Goal: Task Accomplishment & Management: Manage account settings

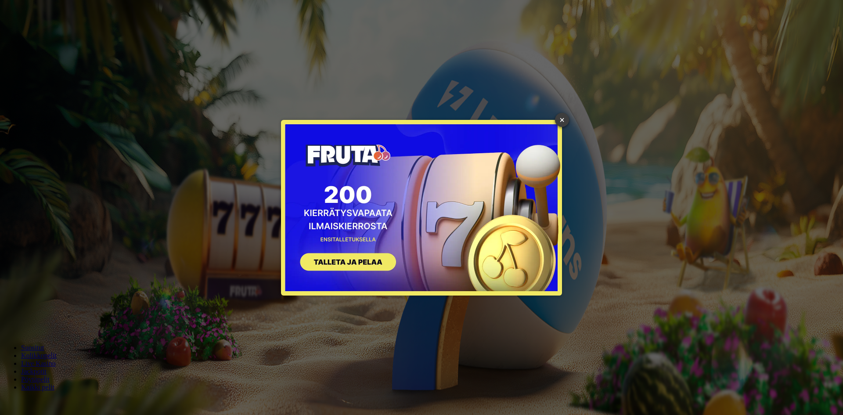
click at [563, 121] on link "×" at bounding box center [562, 120] width 14 height 14
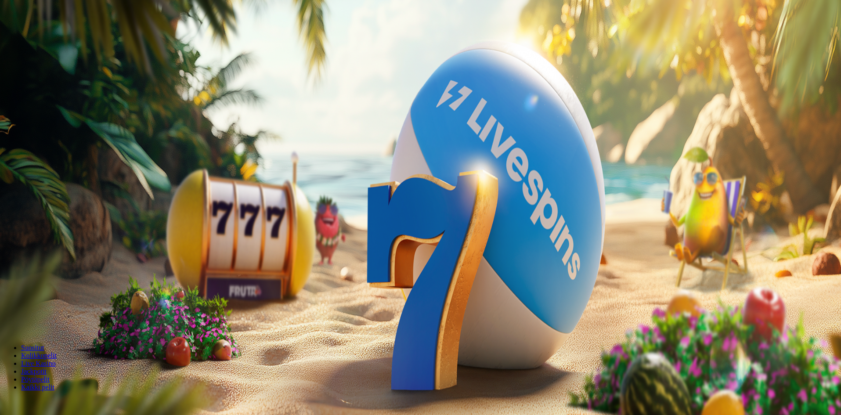
click at [51, 35] on span "Kirjaudu" at bounding box center [61, 32] width 22 height 7
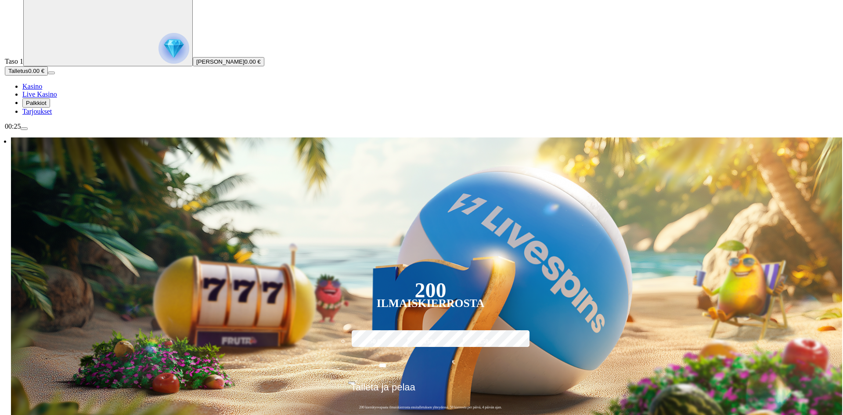
scroll to position [44, 0]
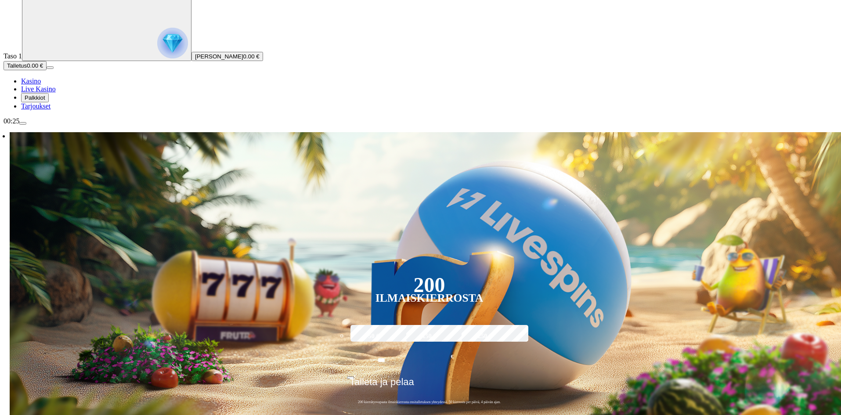
click at [23, 123] on span "menu icon" at bounding box center [23, 123] width 0 height 0
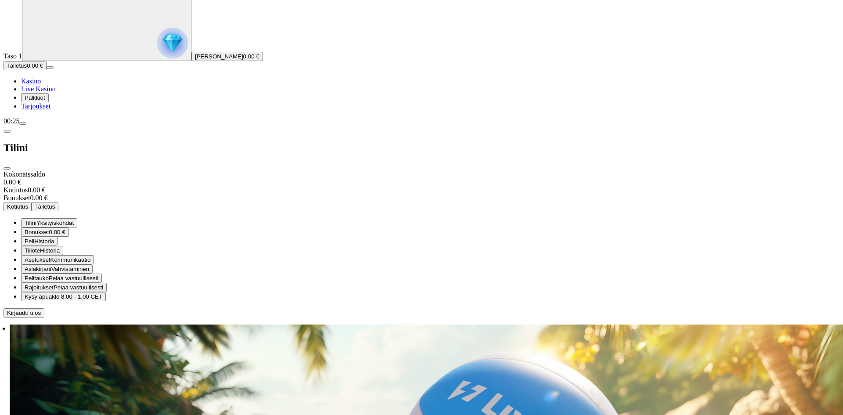
click at [74, 220] on span "Yksityiskohdat" at bounding box center [54, 223] width 37 height 7
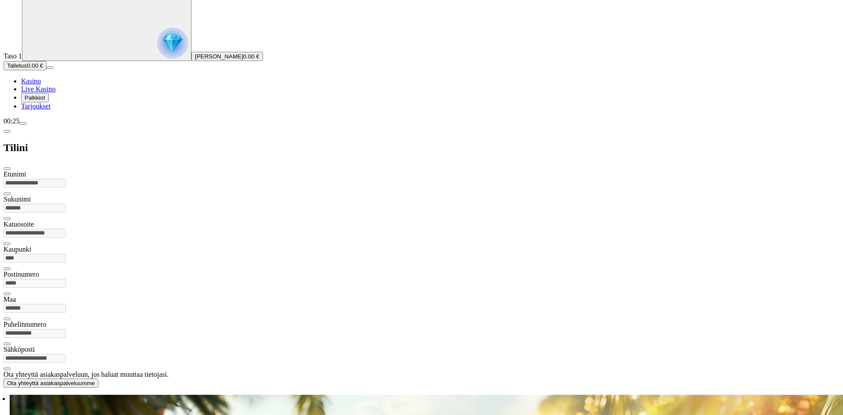
click at [23, 123] on span "menu icon" at bounding box center [23, 123] width 0 height 0
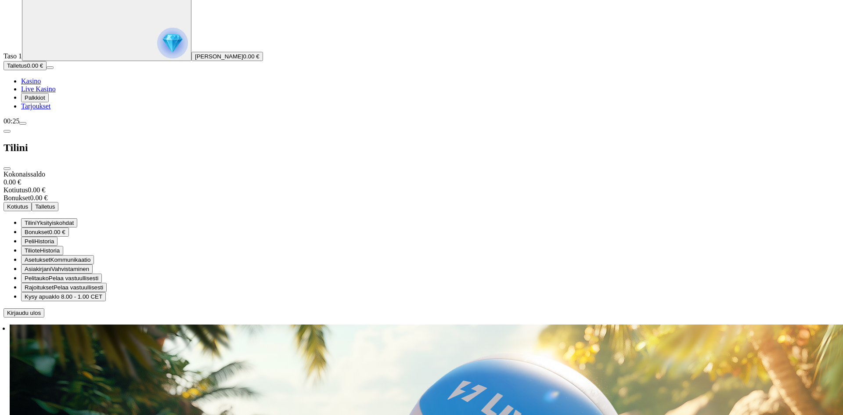
click at [60, 247] on span "Historia" at bounding box center [50, 250] width 20 height 7
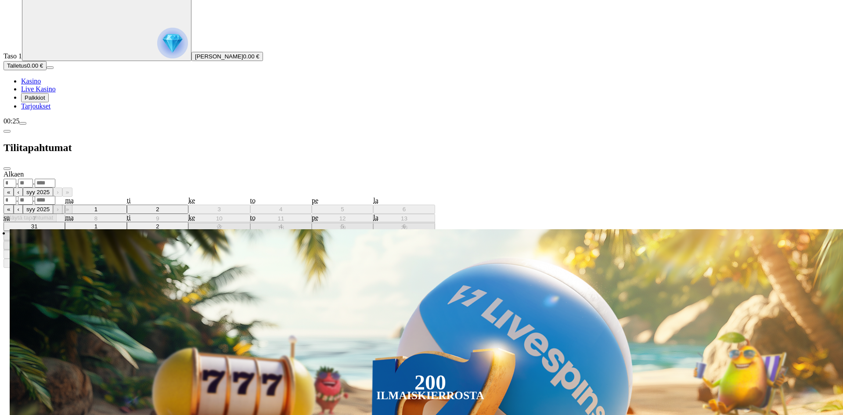
click at [222, 188] on div "Saakka . . « ‹ syy 2025 › » su ma ti ke to pe la 31 1 2 3 4 5 6 7 8 9 10 11 12 …" at bounding box center [422, 196] width 836 height 17
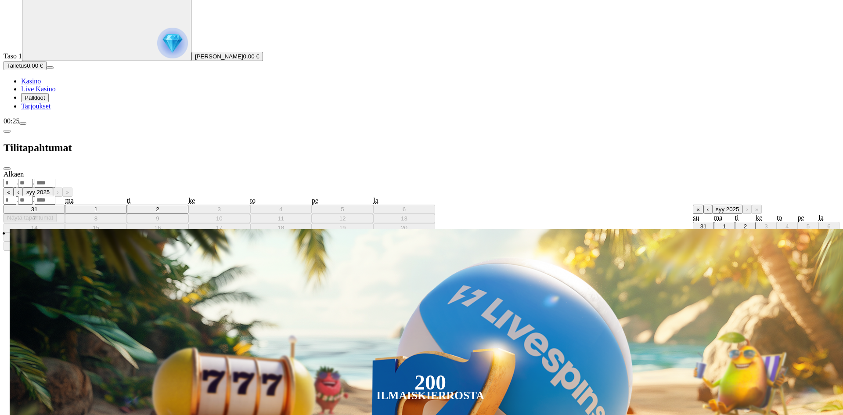
click at [744, 223] on abbr "2" at bounding box center [745, 226] width 3 height 7
type input "*"
type input "****"
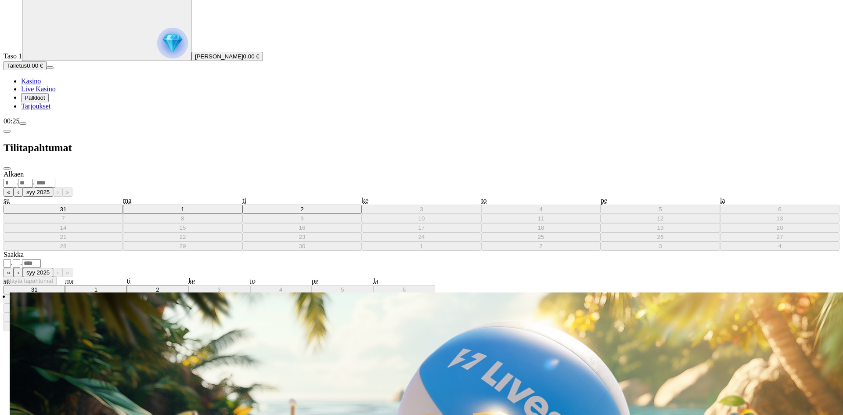
click at [231, 178] on div ". ." at bounding box center [422, 182] width 836 height 9
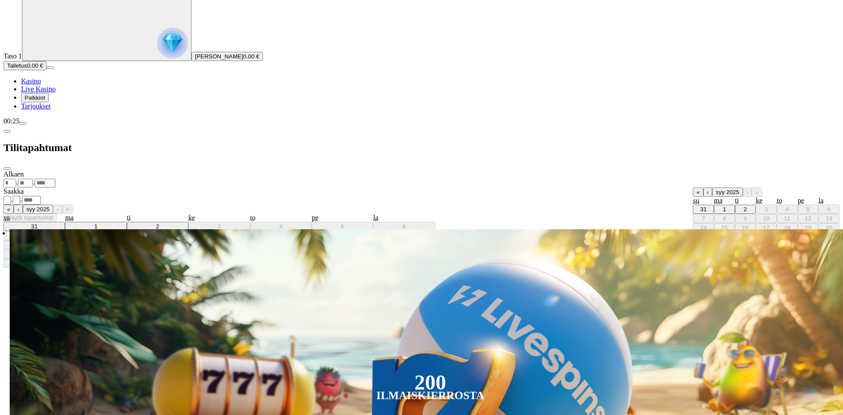
click at [704, 188] on button "‹" at bounding box center [708, 192] width 9 height 9
click at [807, 206] on abbr "1" at bounding box center [808, 209] width 3 height 7
type input "*"
type input "****"
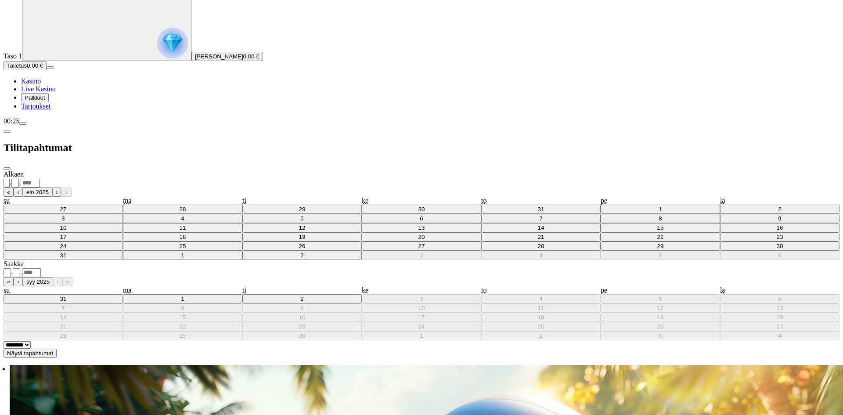
click at [53, 350] on span "Näytä tapahtumat" at bounding box center [30, 353] width 46 height 7
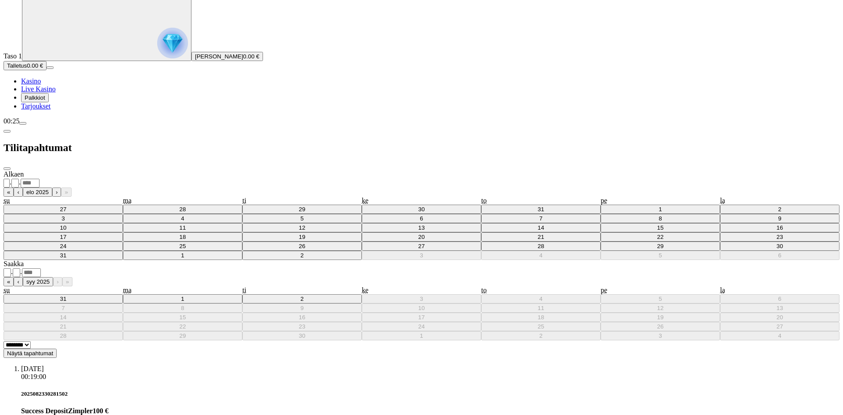
click at [31, 341] on select "******** ********" at bounding box center [17, 344] width 27 height 7
click at [53, 350] on span "Näytä tapahtumat" at bounding box center [30, 353] width 46 height 7
drag, startPoint x: 231, startPoint y: 323, endPoint x: 240, endPoint y: 177, distance: 146.5
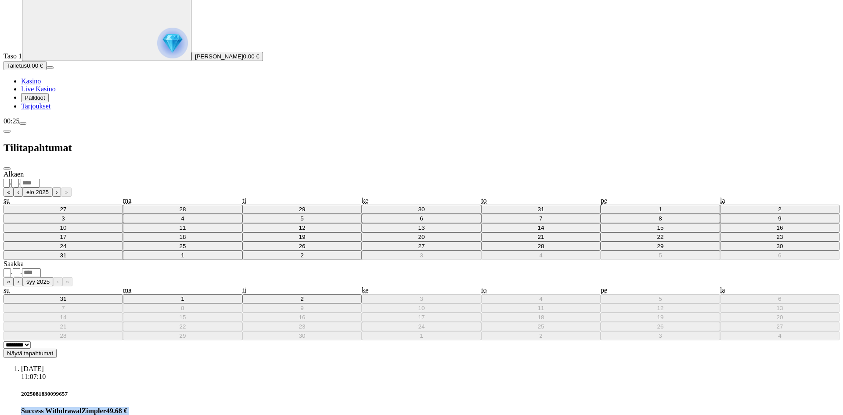
click at [227, 390] on h5 "2025081830099657" at bounding box center [430, 393] width 819 height 7
click at [31, 341] on select "******** ********" at bounding box center [17, 344] width 27 height 7
select select "*******"
click at [31, 341] on select "******** ********" at bounding box center [17, 344] width 27 height 7
click at [53, 350] on span "Näytä tapahtumat" at bounding box center [30, 353] width 46 height 7
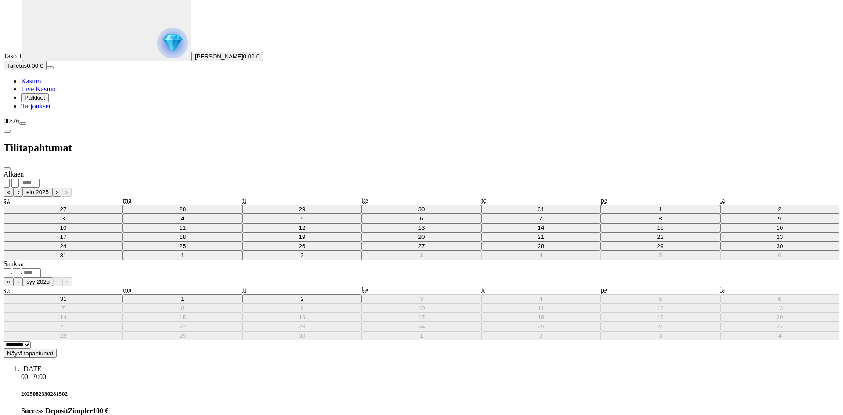
click at [7, 169] on span "close icon" at bounding box center [7, 169] width 0 height 0
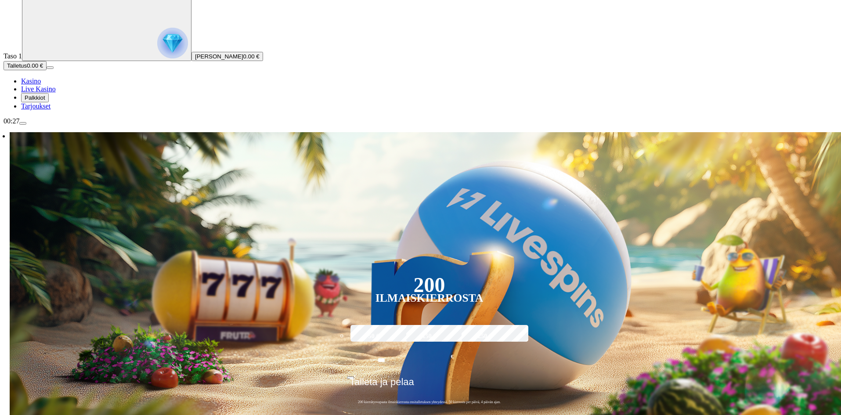
click at [27, 69] on span "Talletus" at bounding box center [17, 65] width 20 height 7
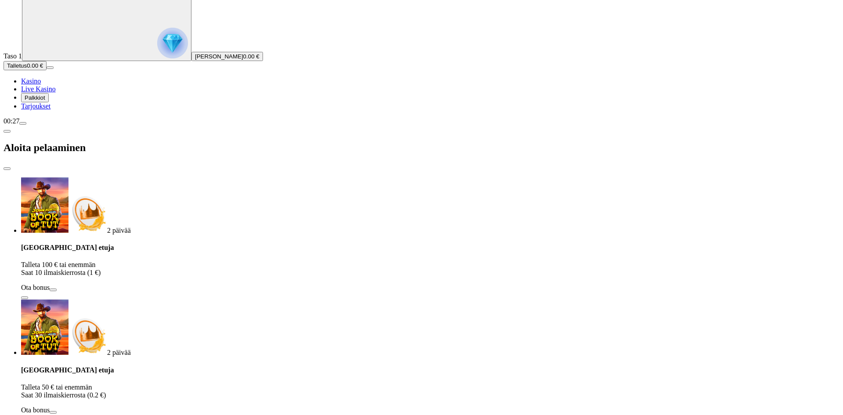
drag, startPoint x: 128, startPoint y: 206, endPoint x: 98, endPoint y: 206, distance: 29.4
type input "***"
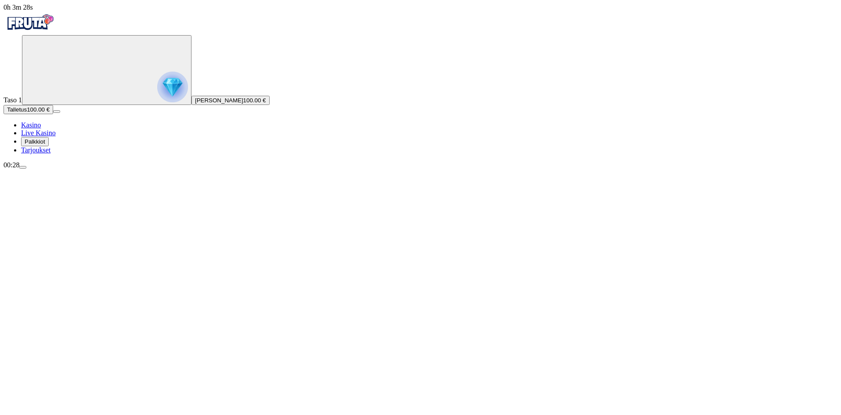
click at [23, 167] on span "menu icon" at bounding box center [23, 167] width 0 height 0
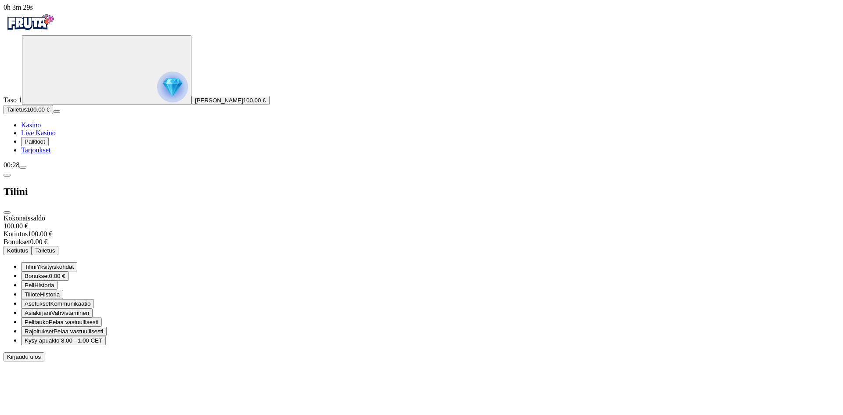
click at [60, 291] on span "Historia" at bounding box center [50, 294] width 20 height 7
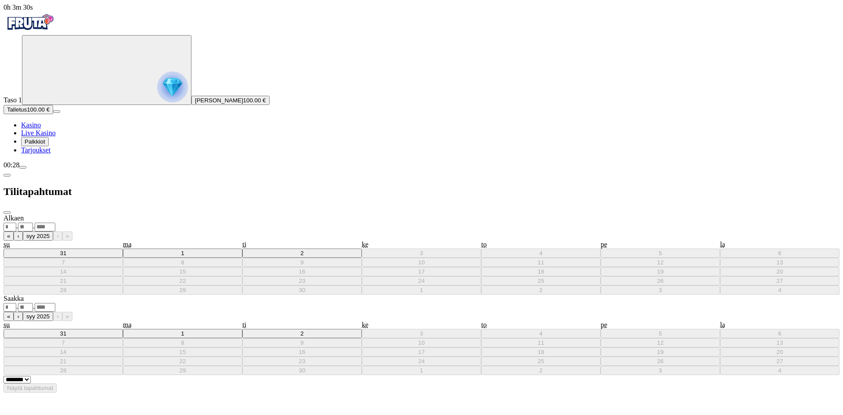
click at [227, 303] on div ". ." at bounding box center [422, 307] width 836 height 9
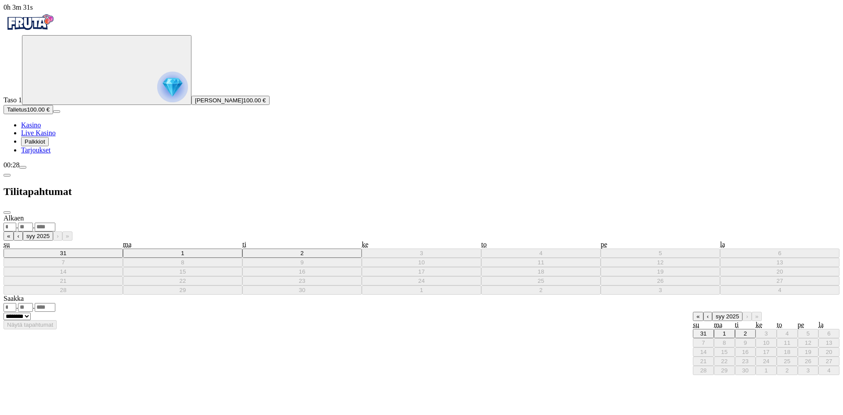
click at [744, 330] on abbr "2" at bounding box center [745, 333] width 3 height 7
type input "*"
type input "****"
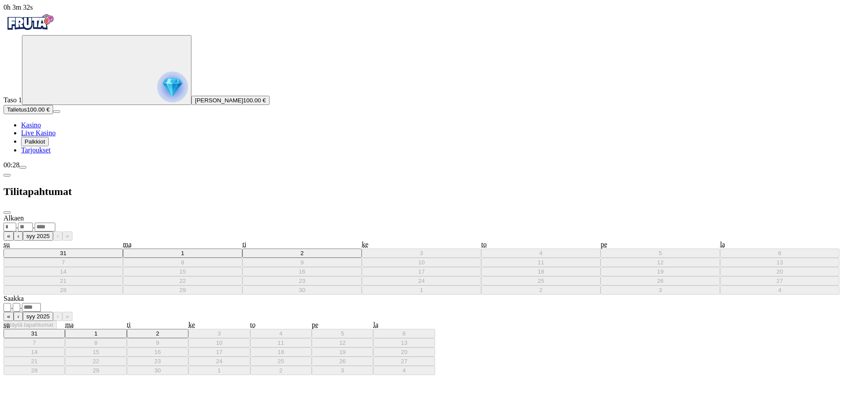
click at [229, 222] on div ". ." at bounding box center [422, 226] width 836 height 9
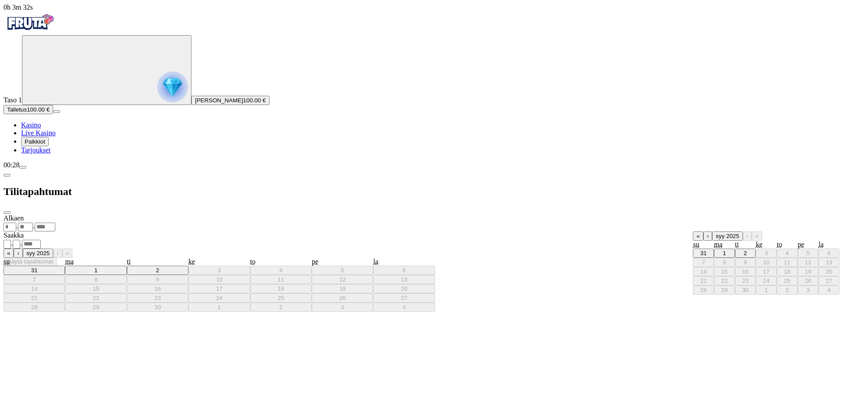
drag, startPoint x: 160, startPoint y: 111, endPoint x: 188, endPoint y: 155, distance: 51.9
click at [744, 250] on abbr "2" at bounding box center [745, 253] width 3 height 7
type input "*"
type input "****"
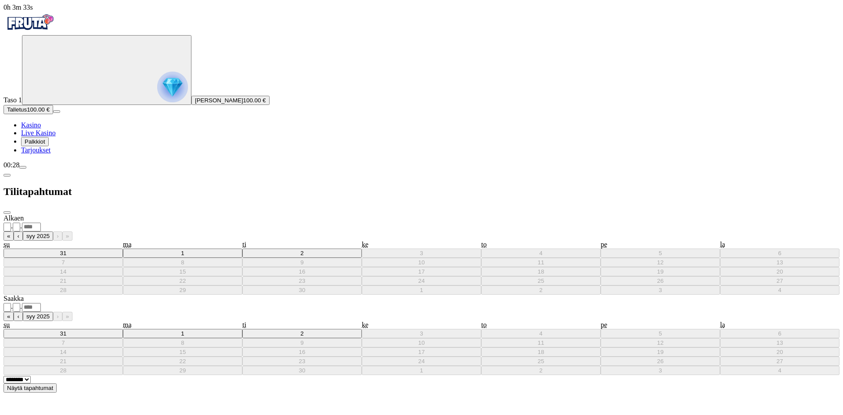
click at [57, 383] on button "Näytä tapahtumat" at bounding box center [30, 387] width 53 height 9
click at [224, 222] on div "**********" at bounding box center [422, 226] width 836 height 9
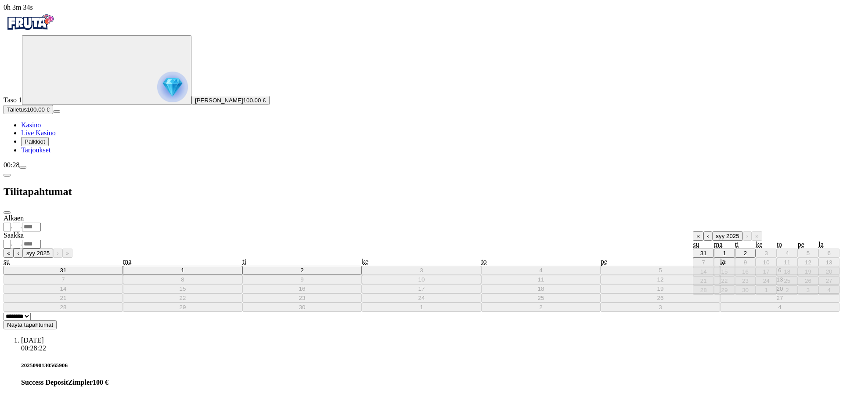
click at [704, 231] on button "‹" at bounding box center [708, 235] width 9 height 9
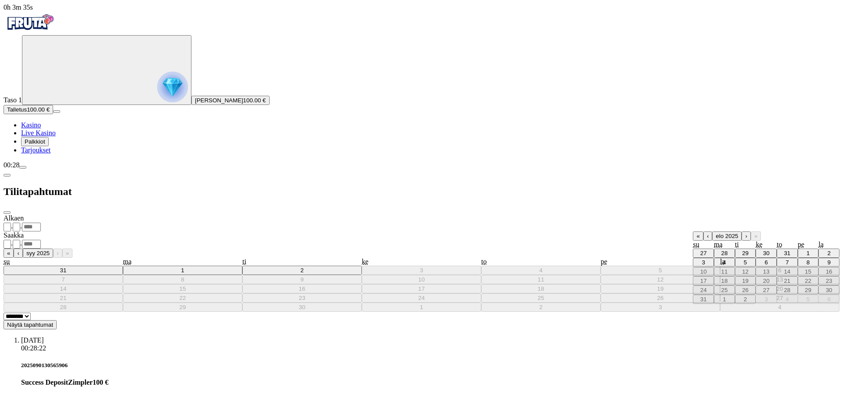
click at [807, 250] on abbr "1" at bounding box center [808, 253] width 3 height 7
type input "*"
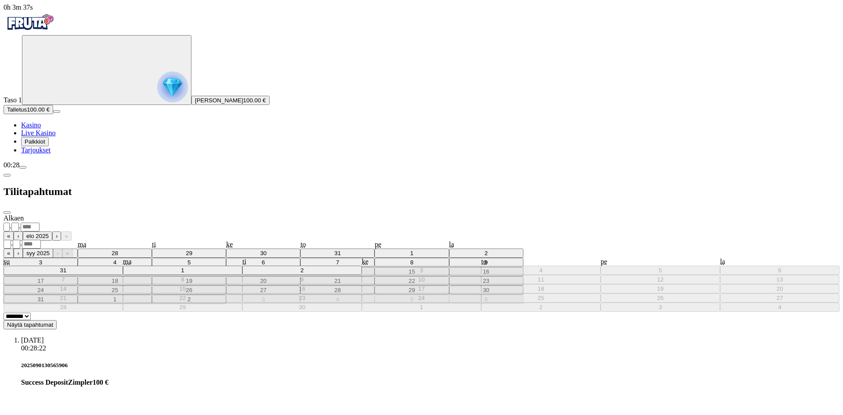
click at [235, 222] on div "**********" at bounding box center [422, 226] width 836 height 9
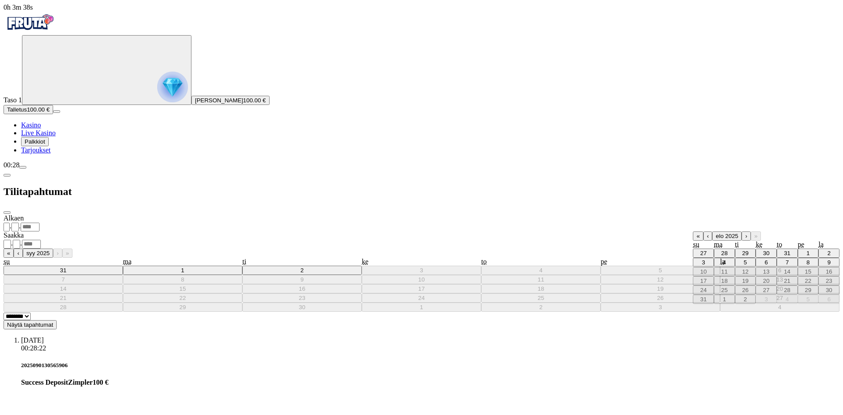
click at [742, 231] on button "›" at bounding box center [746, 235] width 9 height 9
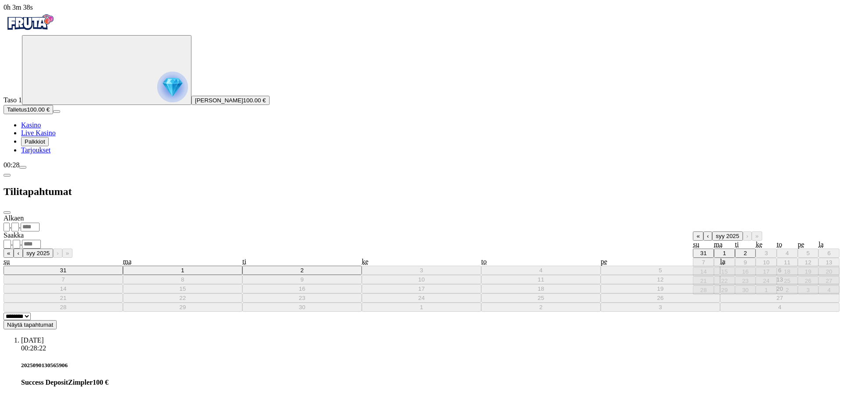
click at [744, 250] on abbr "2" at bounding box center [745, 253] width 3 height 7
type input "*"
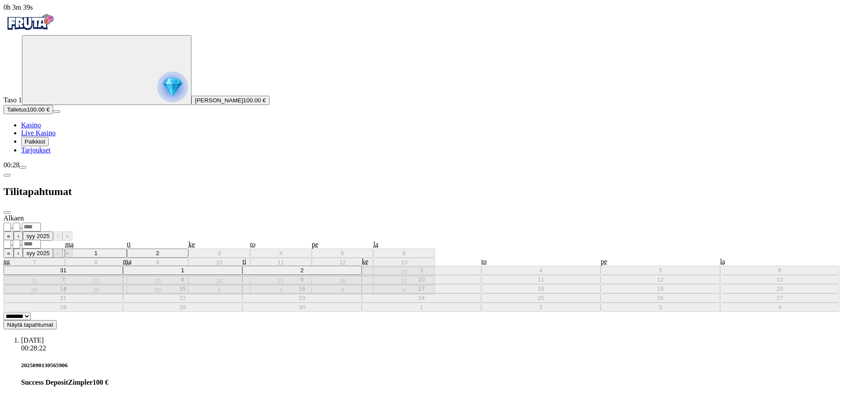
click at [186, 214] on div "**********" at bounding box center [422, 300] width 836 height 172
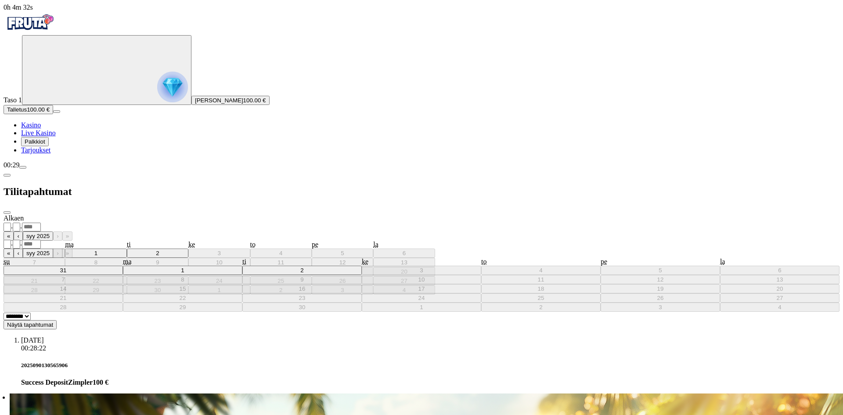
click at [7, 213] on span "close icon" at bounding box center [7, 213] width 0 height 0
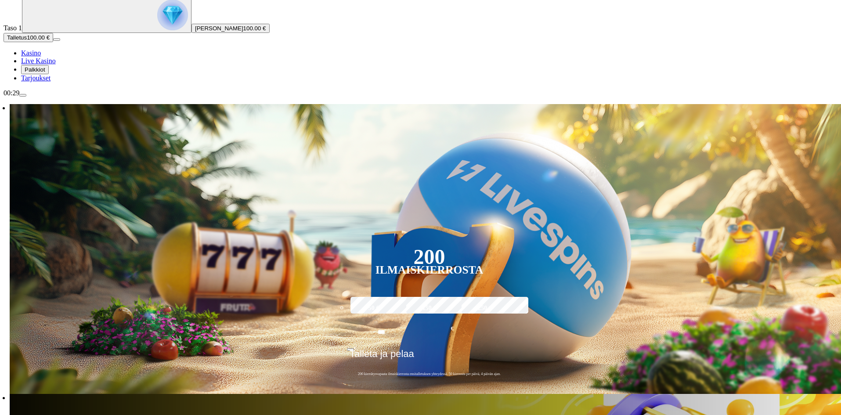
scroll to position [88, 0]
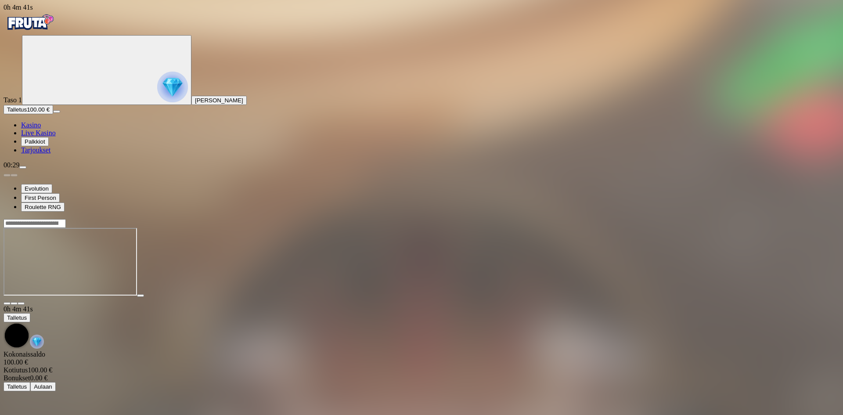
click at [21, 303] on span "fullscreen icon" at bounding box center [21, 303] width 0 height 0
click at [47, 24] on img "Primary" at bounding box center [30, 22] width 53 height 22
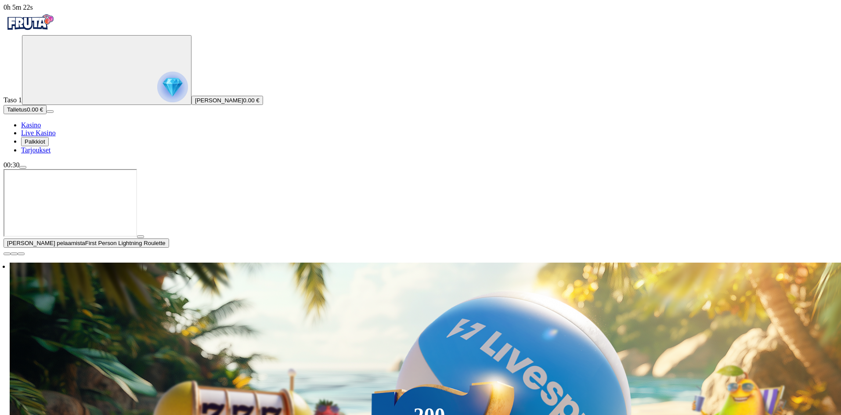
click at [23, 167] on span "menu icon" at bounding box center [23, 167] width 0 height 0
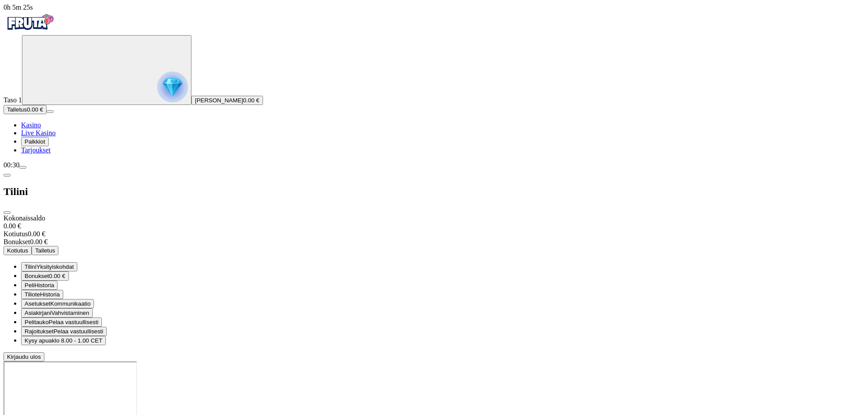
click at [58, 281] on button "Peli Historia" at bounding box center [39, 285] width 36 height 9
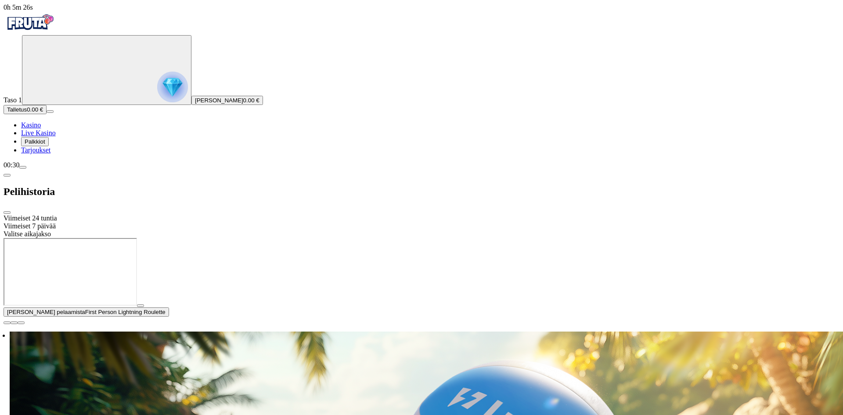
click at [223, 214] on div "Viimeiset 24 tuntia" at bounding box center [422, 218] width 836 height 8
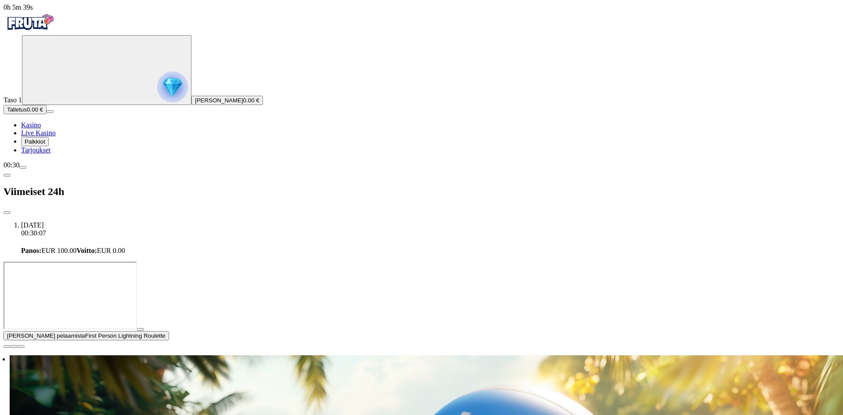
click at [161, 221] on div "[DATE] 00:30:07 Panos : EUR 100.00 Voitto : EUR 0.00" at bounding box center [422, 237] width 836 height 33
drag, startPoint x: 144, startPoint y: 40, endPoint x: 195, endPoint y: 54, distance: 53.1
click at [195, 221] on li "[DATE] 00:30:07 Panos : EUR 100.00 Voitto : EUR 0.00" at bounding box center [430, 237] width 819 height 33
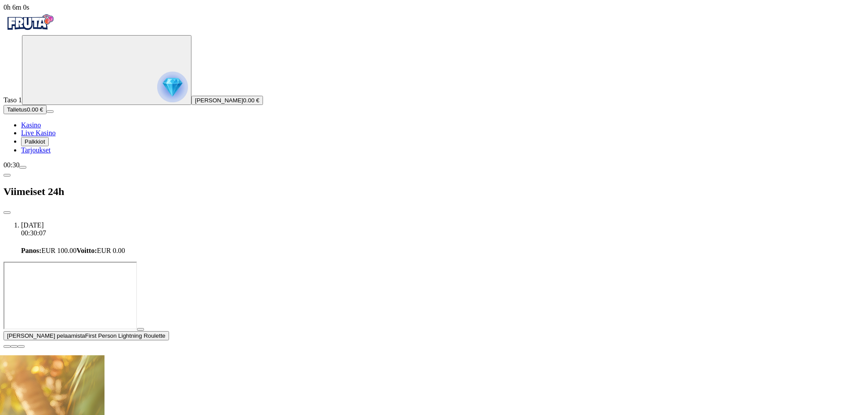
click at [41, 129] on span "Kasino" at bounding box center [31, 124] width 20 height 7
click at [23, 167] on span "menu icon" at bounding box center [23, 167] width 0 height 0
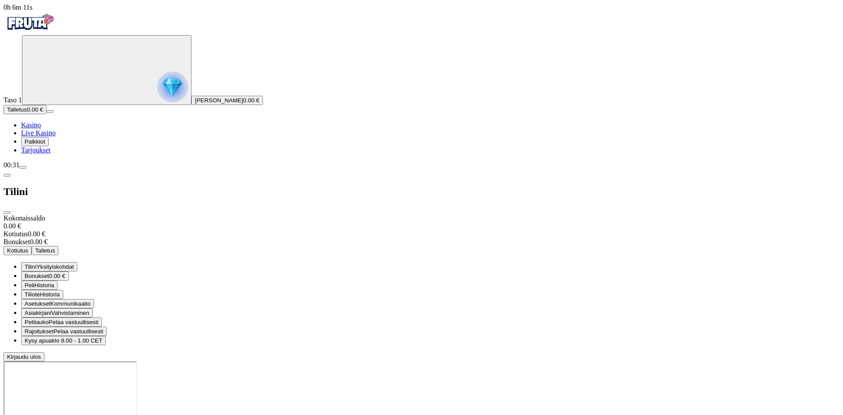
click at [60, 291] on span "Historia" at bounding box center [50, 294] width 20 height 7
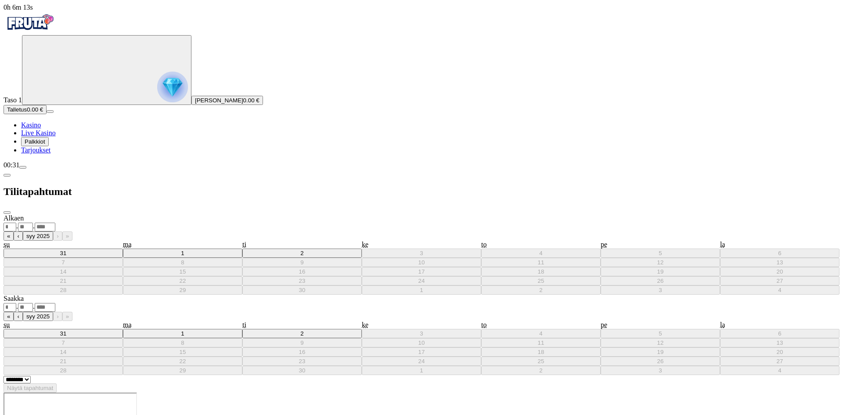
click at [190, 303] on div ". ." at bounding box center [422, 307] width 836 height 9
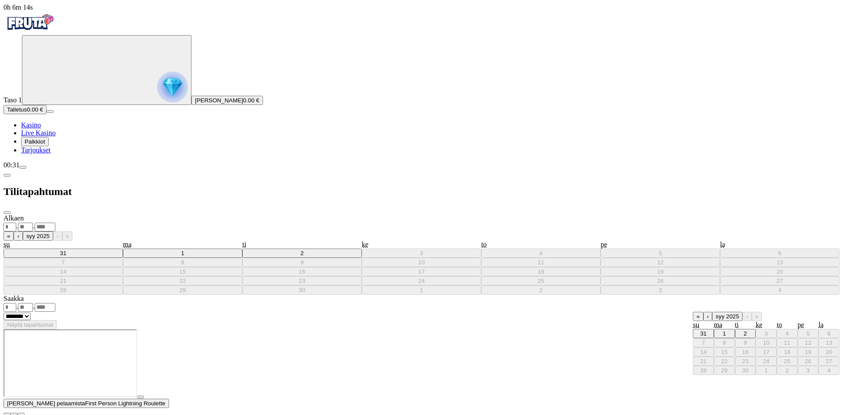
click at [744, 330] on abbr "2" at bounding box center [745, 333] width 3 height 7
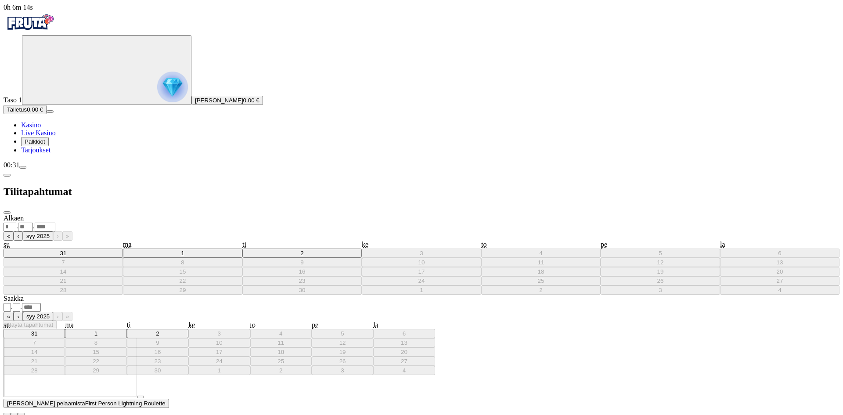
type input "*"
type input "****"
click at [211, 222] on div ". ." at bounding box center [422, 226] width 836 height 9
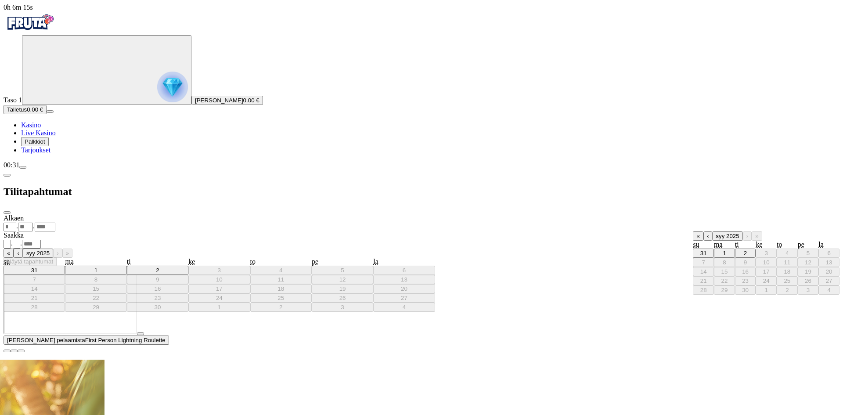
click at [744, 250] on abbr "2" at bounding box center [745, 253] width 3 height 7
type input "*"
type input "****"
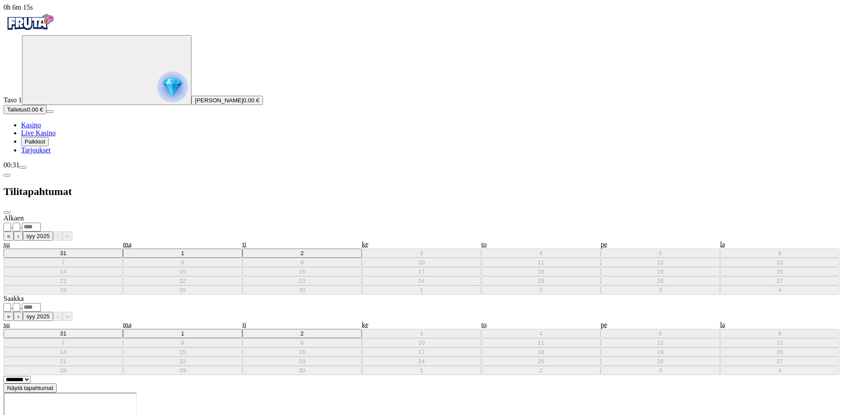
click at [53, 385] on span "Näytä tapahtumat" at bounding box center [30, 388] width 46 height 7
drag, startPoint x: 144, startPoint y: 176, endPoint x: 222, endPoint y: 173, distance: 78.2
copy h5 "2025090130565906"
